Goal: Answer question/provide support

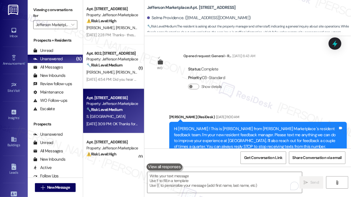
scroll to position [4707, 0]
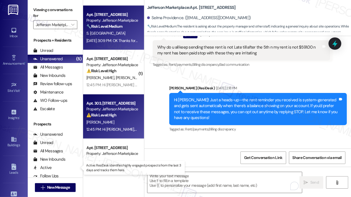
click at [114, 112] on div "Property: Jefferson Marketplace" at bounding box center [111, 109] width 51 height 6
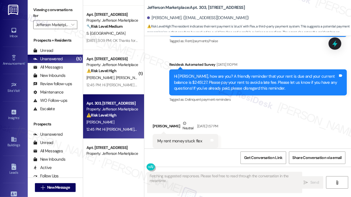
scroll to position [3178, 0]
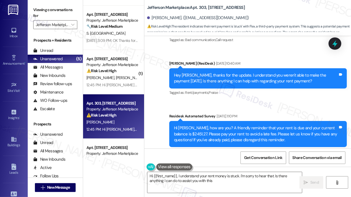
type textarea "Hi {{first_name}}, I understand your rent money is stuck. I'm sorry to hear tha…"
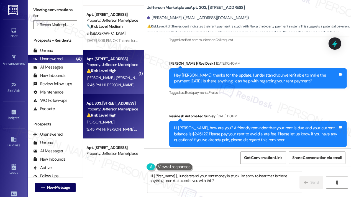
scroll to position [109, 0]
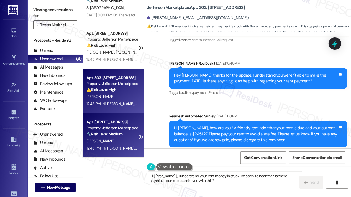
click at [140, 123] on div "Apt. [STREET_ADDRESS] Property: Jefferson Marketplace 🔧 Risk Level: Medium The …" at bounding box center [113, 135] width 61 height 44
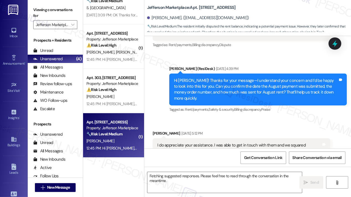
scroll to position [4017, 0]
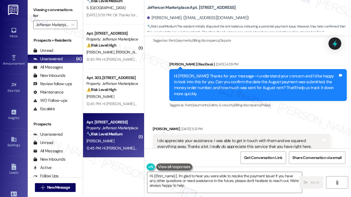
type textarea "Hi {{first_name}}, I'm glad to hear you were able to resolve the payment issue!…"
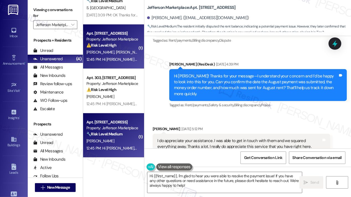
click at [94, 38] on div "Property: Jefferson Marketplace" at bounding box center [111, 39] width 51 height 6
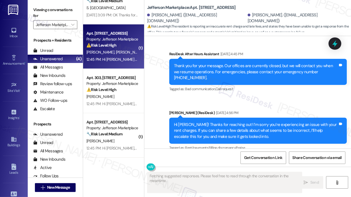
scroll to position [983, 0]
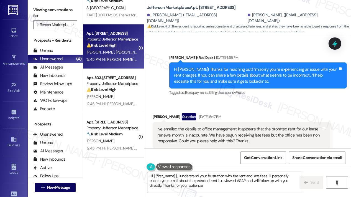
type textarea "Hi {{first_name}}, I understand your frustration with the rent and late fees. I…"
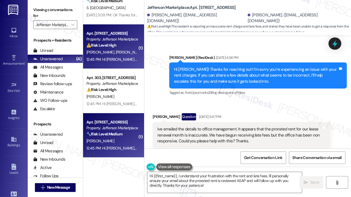
click at [121, 122] on div "Apt. [STREET_ADDRESS]" at bounding box center [111, 122] width 51 height 6
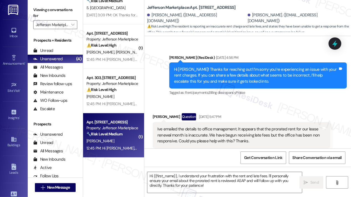
type textarea "Fetching suggested responses. Please feel free to read through the conversation…"
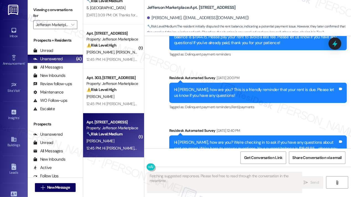
scroll to position [4017, 0]
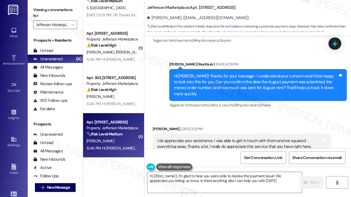
type textarea "Hi {{first_name}}, I'm glad to hear you were able to resolve the payment issue!…"
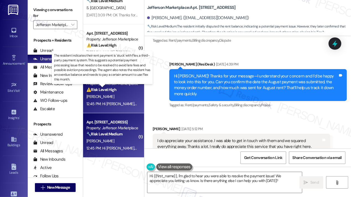
click at [101, 91] on strong "⚠️ Risk Level: High" at bounding box center [101, 89] width 30 height 5
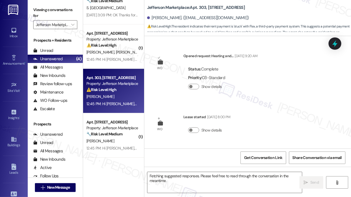
scroll to position [3510, 0]
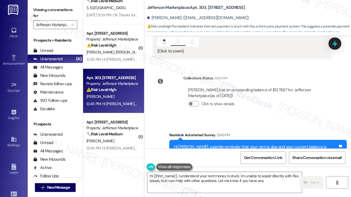
type textarea "Hi {{first_name}}, I understand your rent money is stuck. I'm unable to assist …"
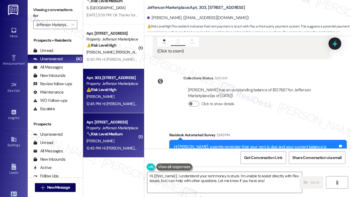
click at [108, 124] on div "Apt. [STREET_ADDRESS]" at bounding box center [111, 122] width 51 height 6
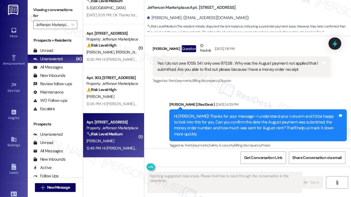
scroll to position [4017, 0]
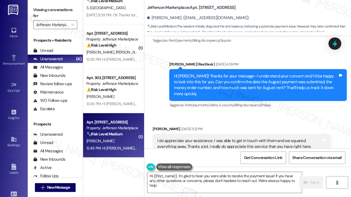
type textarea "Hi {{first_name}}, I'm glad to hear you were able to resolve the payment issue!…"
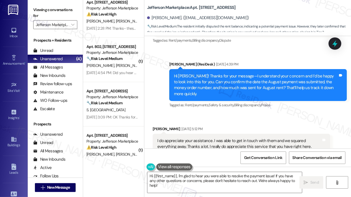
scroll to position [0, 0]
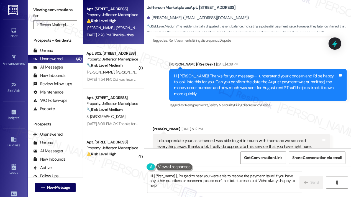
click at [123, 42] on div "Apt. [STREET_ADDRESS] Property: Jefferson Marketplace ⚠️ Risk Level: High The r…" at bounding box center [113, 22] width 61 height 44
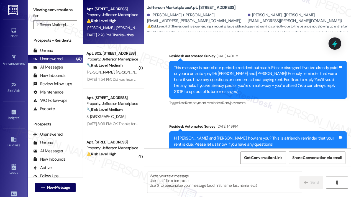
scroll to position [1744, 0]
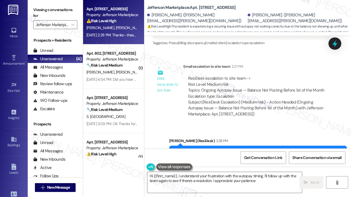
type textarea "Hi {{first_name}}, I understand your frustration with the autopay timing. I'll …"
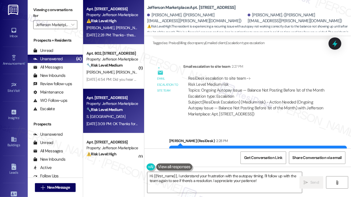
click at [132, 106] on div "Property: Jefferson Marketplace" at bounding box center [111, 104] width 51 height 6
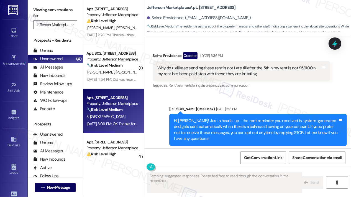
scroll to position [4707, 0]
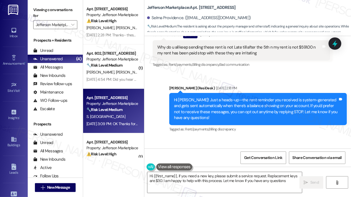
type textarea "Hi {{first_name}}, if you need a new key, please submit a service request. Repl…"
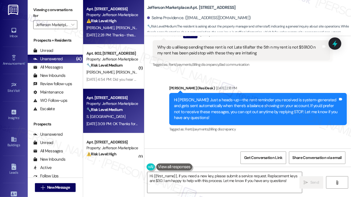
click at [103, 13] on div "Property: Jefferson Marketplace" at bounding box center [111, 15] width 51 height 6
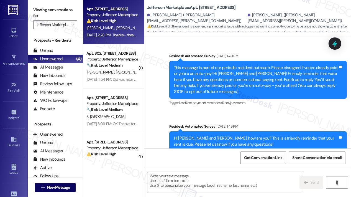
scroll to position [1744, 0]
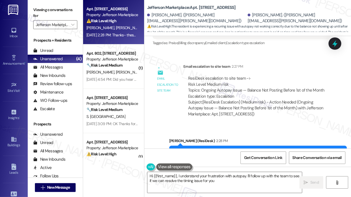
type textarea "Hi {{first_name}}, I understand your frustration with autopay. I'll follow up w…"
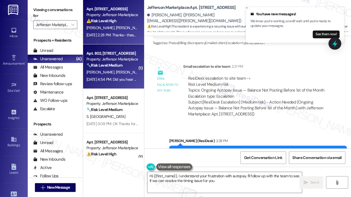
click at [118, 70] on div "[PERSON_NAME] [PERSON_NAME]" at bounding box center [112, 72] width 52 height 7
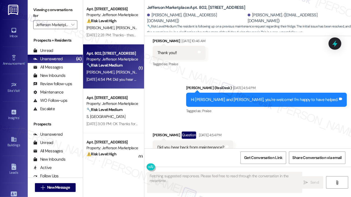
scroll to position [1396, 0]
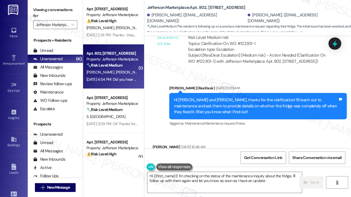
type textarea "Hi {{first_name}}! I'm checking on the status of the maintenance inquiry about …"
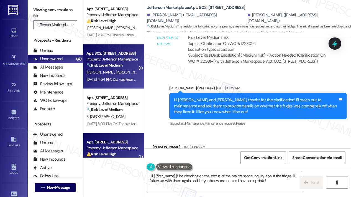
click at [113, 149] on div "Property: Jefferson Marketplace" at bounding box center [111, 148] width 51 height 6
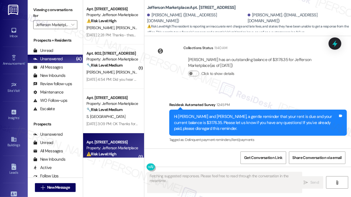
scroll to position [1099, 0]
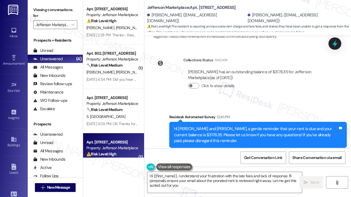
type textarea "Hi {{first_name}}, I understand your frustration with the late fees and lack of…"
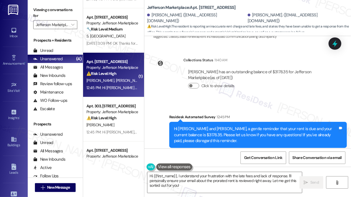
scroll to position [109, 0]
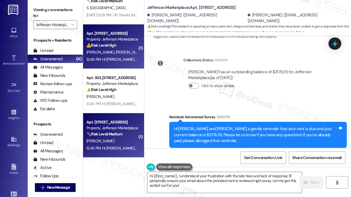
click at [112, 127] on div "Property: Jefferson Marketplace" at bounding box center [111, 128] width 51 height 6
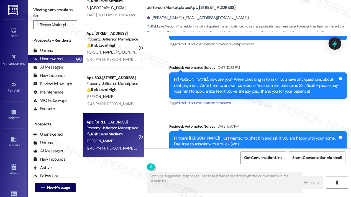
scroll to position [4017, 0]
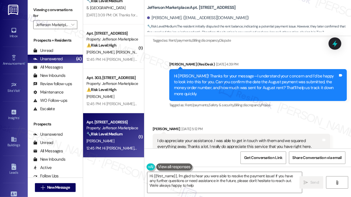
type textarea "Hi {{first_name}}, I'm glad to hear you were able to resolve the payment issue!…"
